Goal: Navigation & Orientation: Find specific page/section

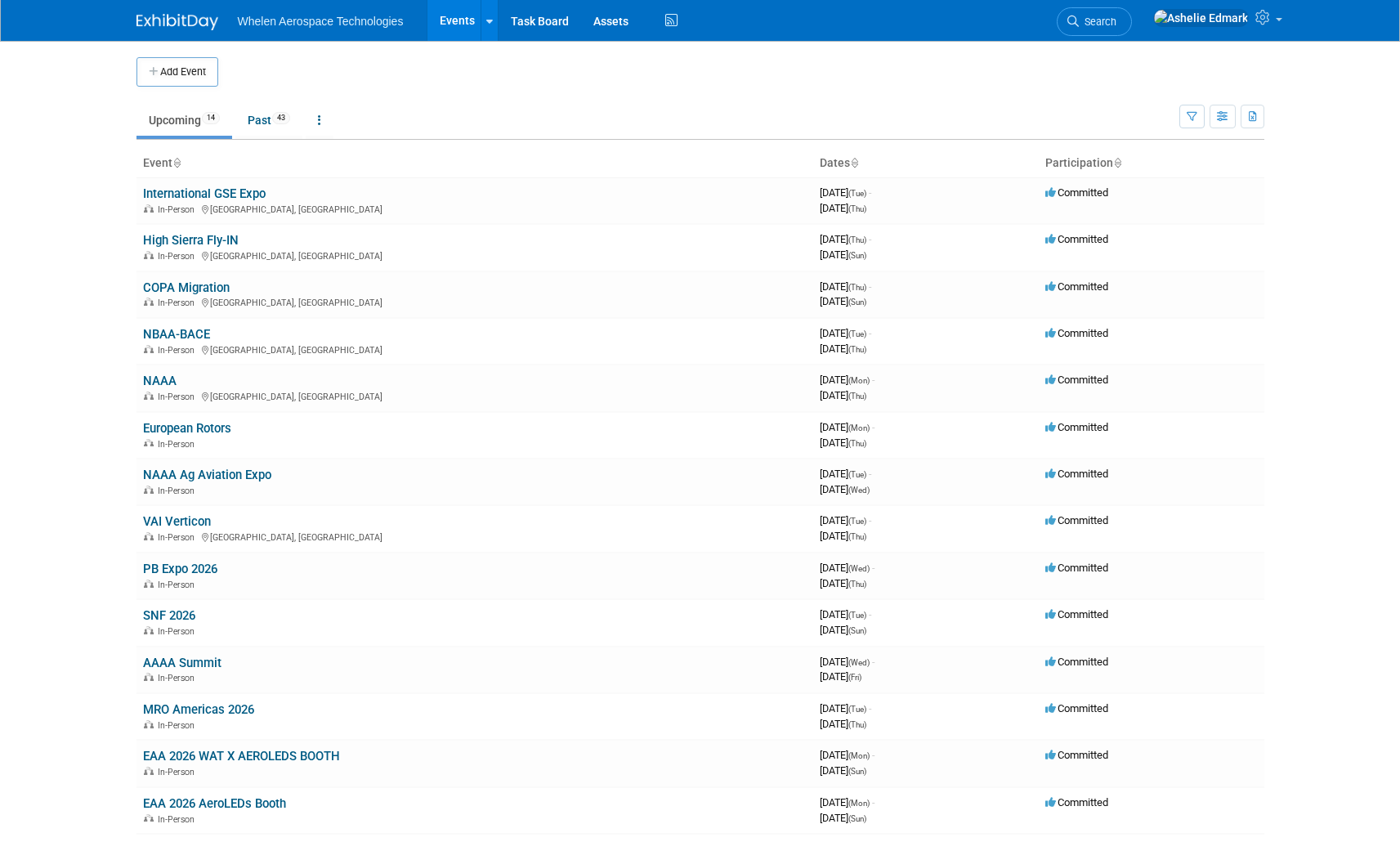
click at [163, 108] on link "Upcoming 14" at bounding box center [184, 120] width 96 height 31
click at [166, 119] on link "Upcoming 14" at bounding box center [184, 120] width 96 height 31
